Goal: Task Accomplishment & Management: Manage account settings

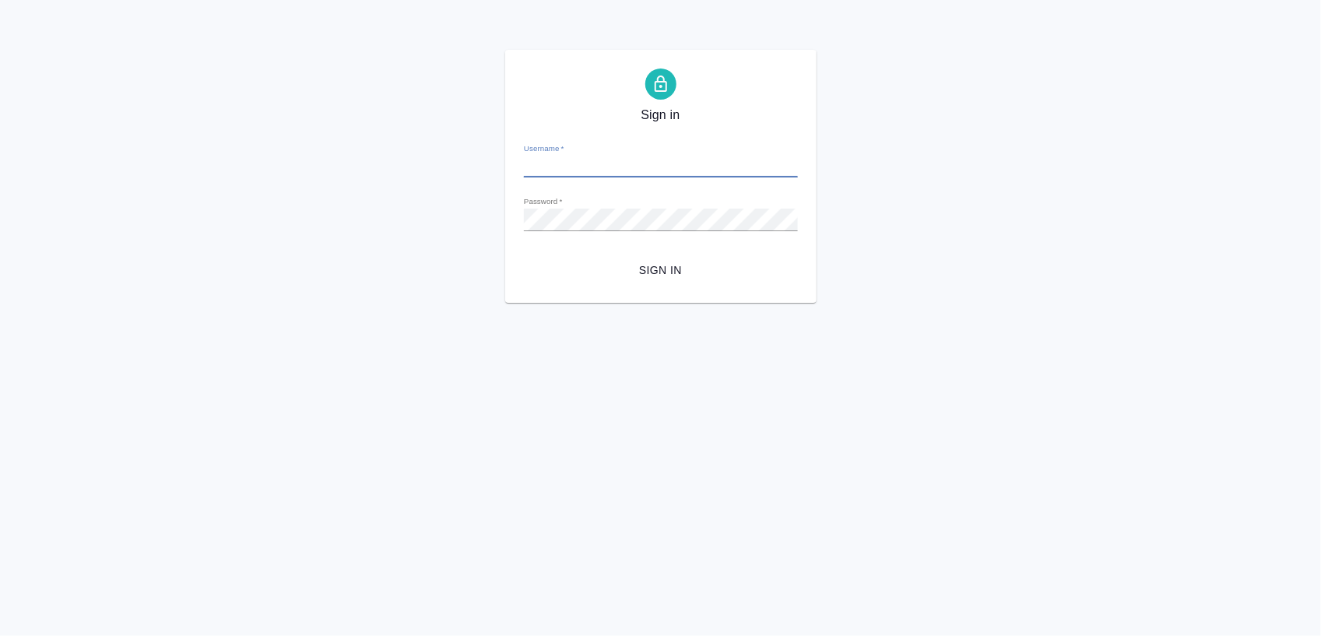
type input "[PERSON_NAME][EMAIL_ADDRESS][DOMAIN_NAME]"
click at [472, 220] on div "Sign in Username   * o.usmanova@awatera.com Password   * urlPath   * / Sign in" at bounding box center [660, 176] width 1321 height 253
click at [665, 274] on span "Sign in" at bounding box center [660, 270] width 249 height 19
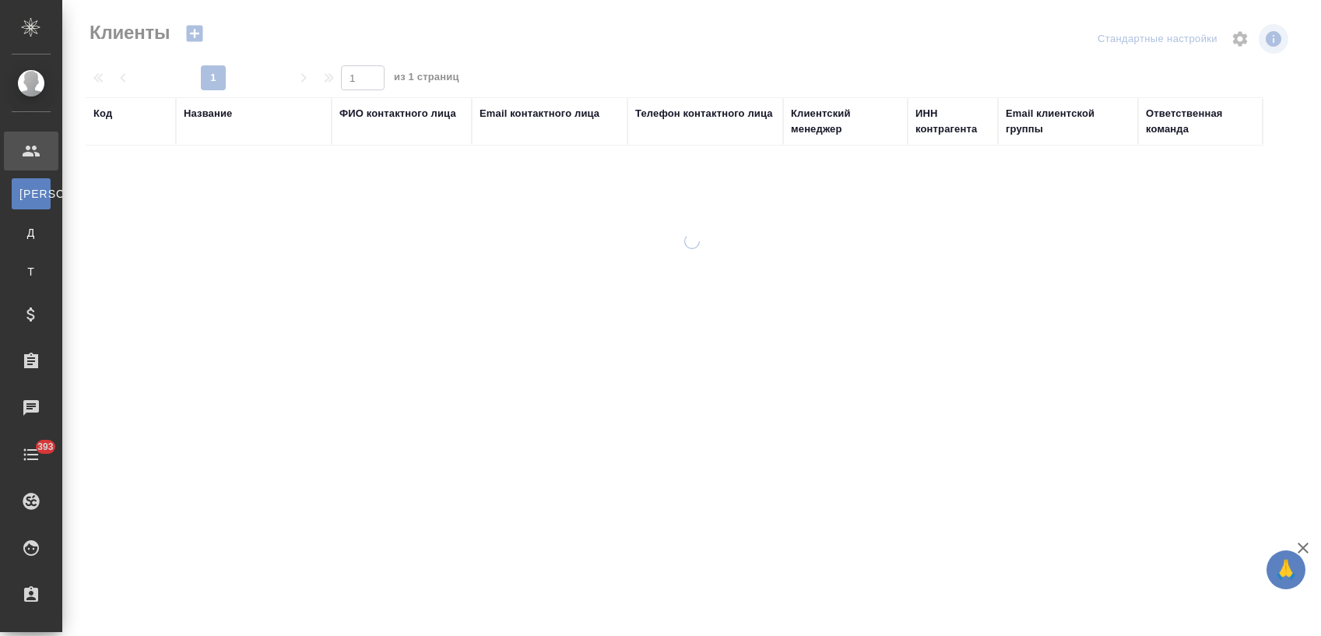
select select "RU"
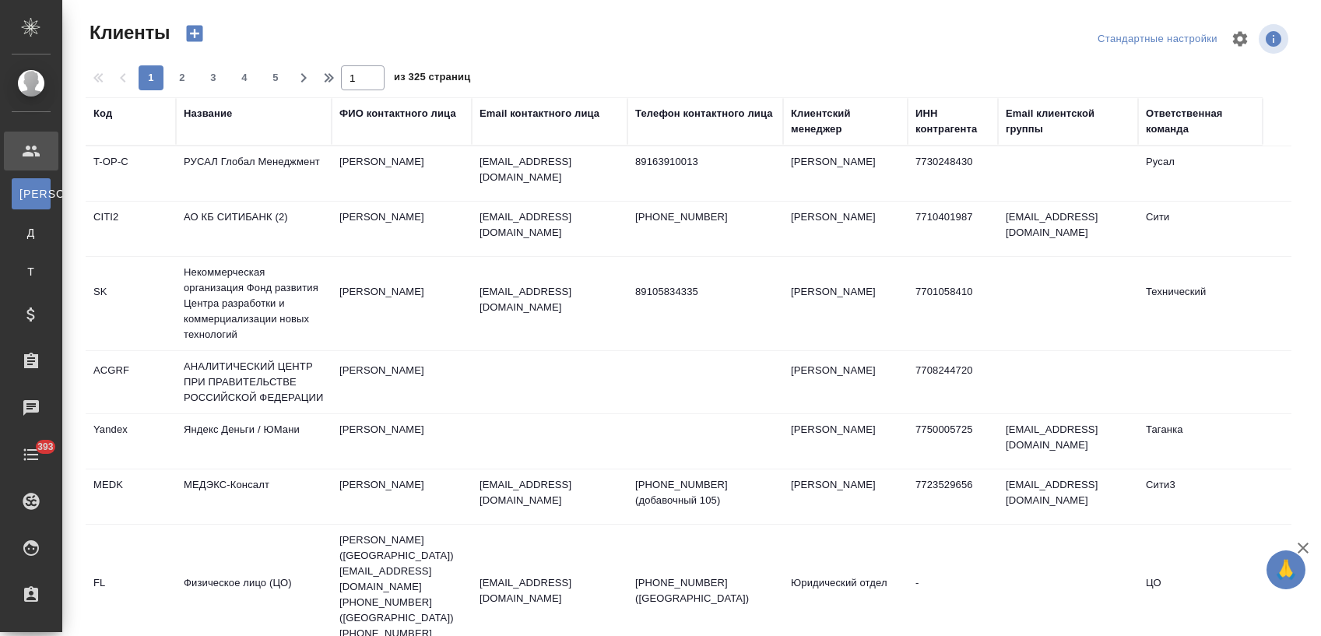
select select "RU"
